Goal: Use online tool/utility: Utilize a website feature to perform a specific function

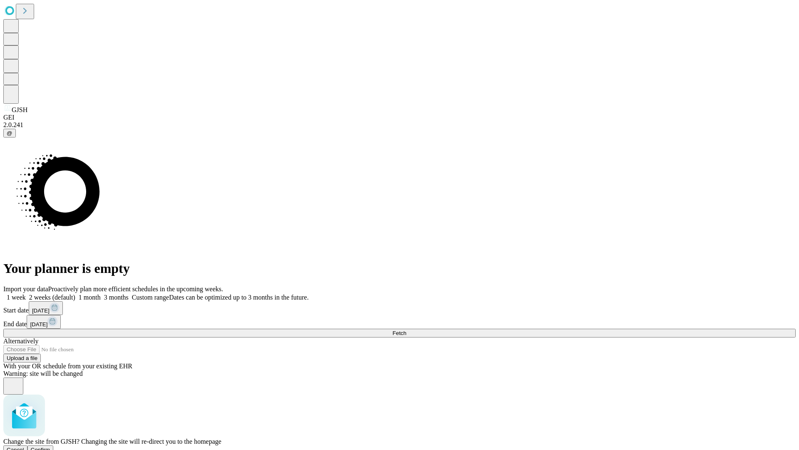
click at [50, 446] on span "Confirm" at bounding box center [41, 449] width 20 height 6
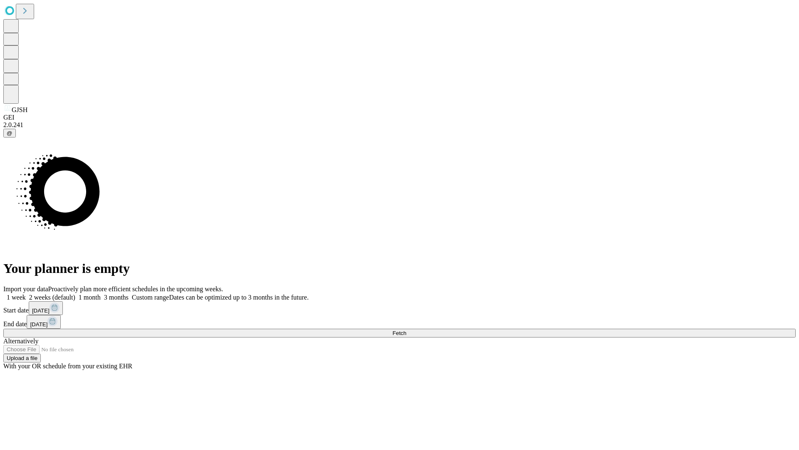
click at [101, 294] on label "1 month" at bounding box center [87, 297] width 25 height 7
click at [406, 330] on span "Fetch" at bounding box center [400, 333] width 14 height 6
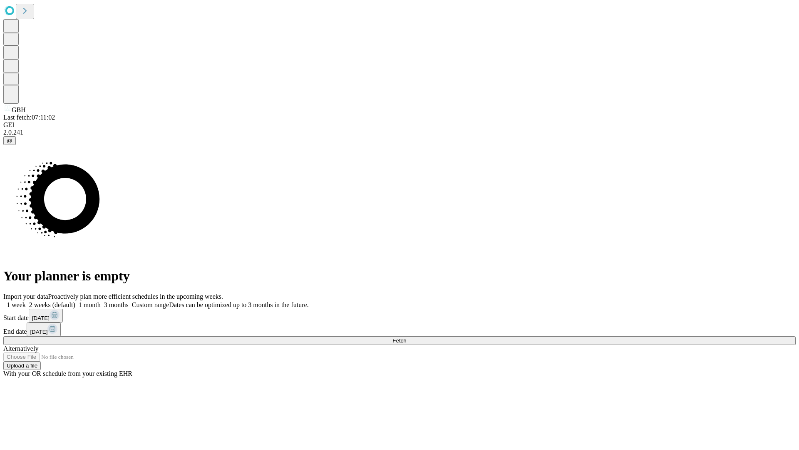
click at [101, 301] on label "1 month" at bounding box center [87, 304] width 25 height 7
click at [406, 337] on span "Fetch" at bounding box center [400, 340] width 14 height 6
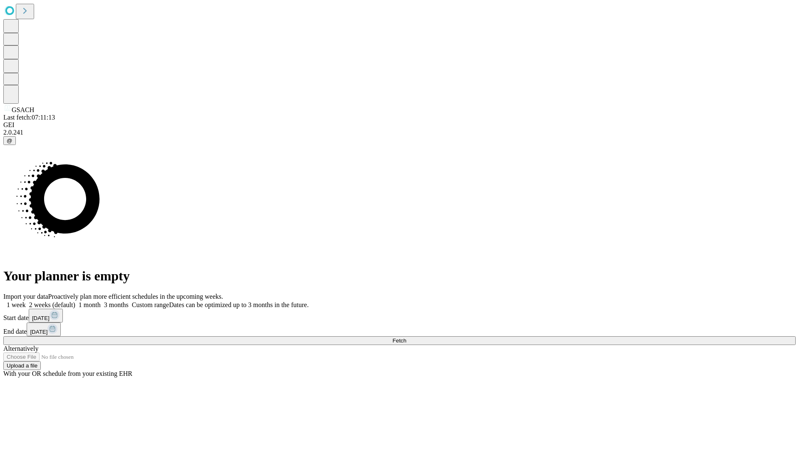
click at [101, 301] on label "1 month" at bounding box center [87, 304] width 25 height 7
click at [406, 337] on span "Fetch" at bounding box center [400, 340] width 14 height 6
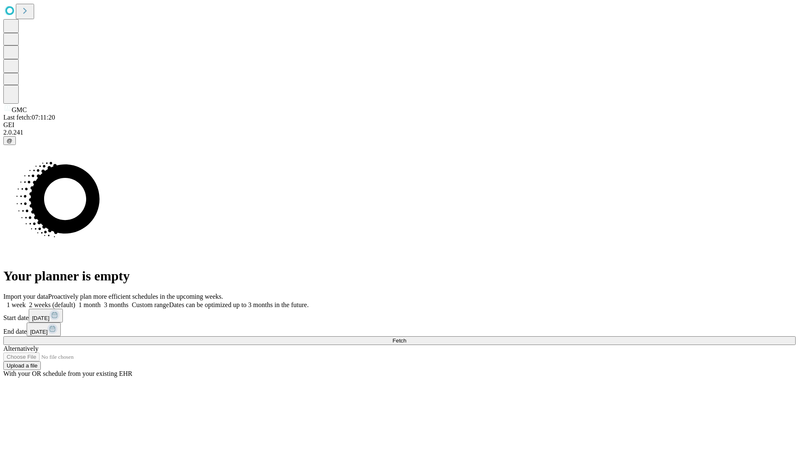
click at [101, 301] on label "1 month" at bounding box center [87, 304] width 25 height 7
click at [406, 337] on span "Fetch" at bounding box center [400, 340] width 14 height 6
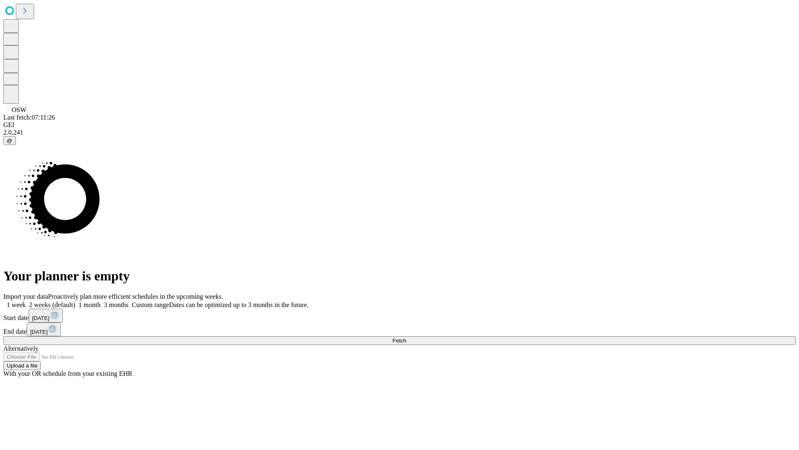
click at [101, 301] on label "1 month" at bounding box center [87, 304] width 25 height 7
click at [406, 337] on span "Fetch" at bounding box center [400, 340] width 14 height 6
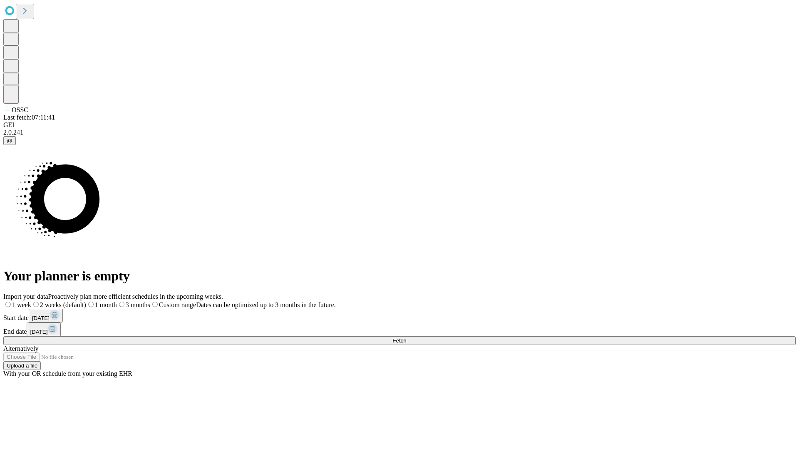
click at [117, 301] on label "1 month" at bounding box center [101, 304] width 31 height 7
click at [406, 337] on span "Fetch" at bounding box center [400, 340] width 14 height 6
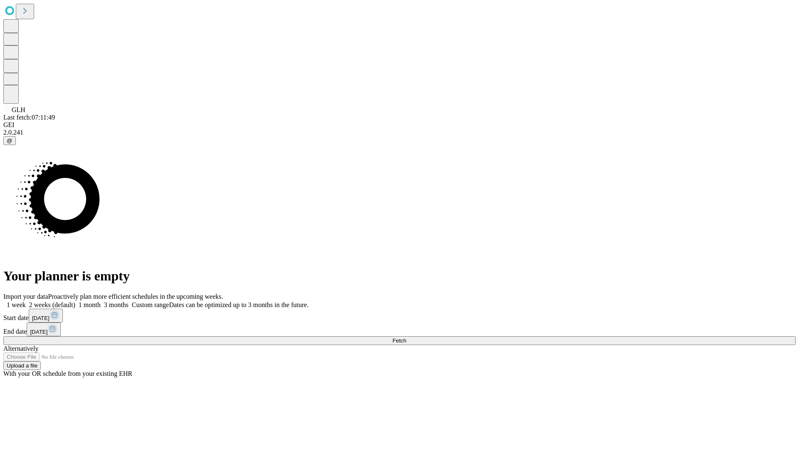
click at [406, 337] on span "Fetch" at bounding box center [400, 340] width 14 height 6
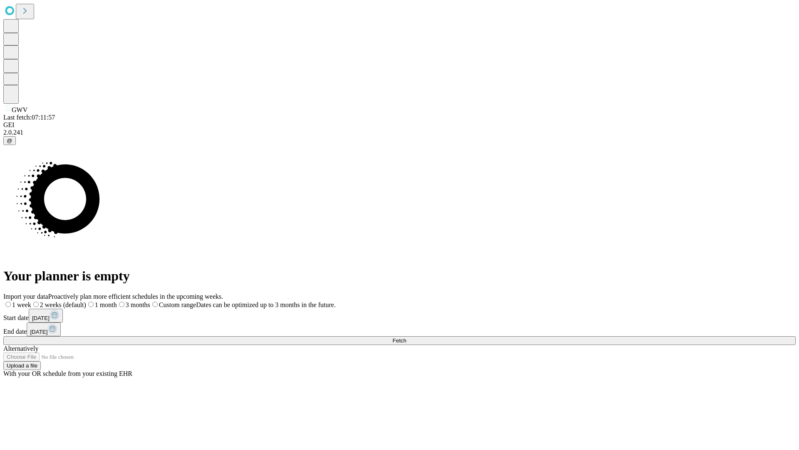
click at [117, 301] on label "1 month" at bounding box center [101, 304] width 31 height 7
click at [406, 337] on span "Fetch" at bounding box center [400, 340] width 14 height 6
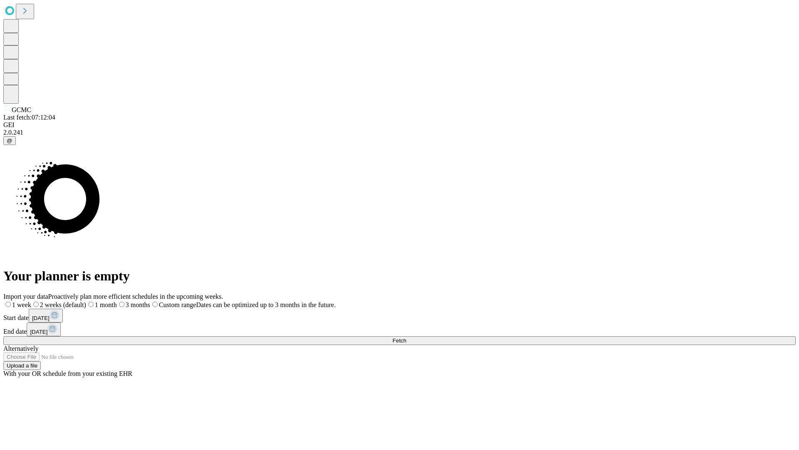
click at [117, 301] on label "1 month" at bounding box center [101, 304] width 31 height 7
click at [406, 337] on span "Fetch" at bounding box center [400, 340] width 14 height 6
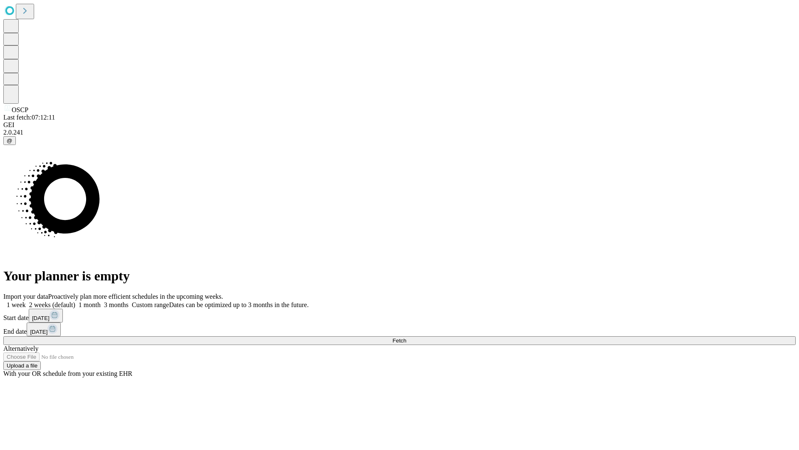
click at [101, 301] on label "1 month" at bounding box center [87, 304] width 25 height 7
click at [406, 337] on span "Fetch" at bounding box center [400, 340] width 14 height 6
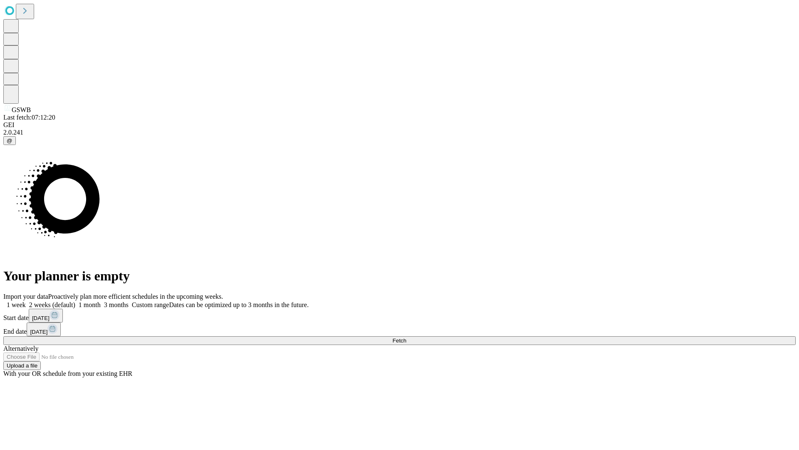
click at [101, 301] on label "1 month" at bounding box center [87, 304] width 25 height 7
click at [406, 337] on span "Fetch" at bounding box center [400, 340] width 14 height 6
